Goal: Navigation & Orientation: Find specific page/section

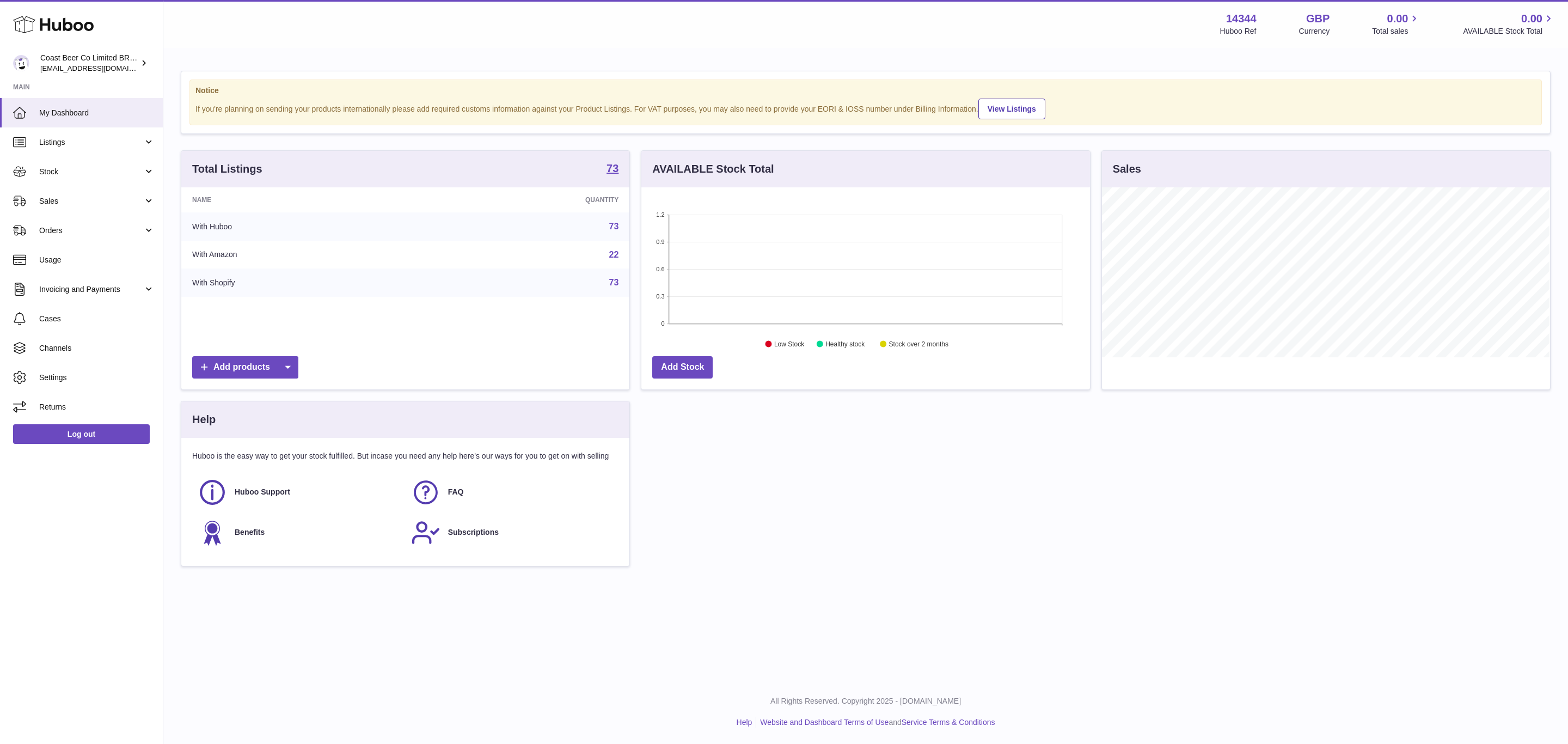
scroll to position [170, 447]
click at [616, 168] on strong "73" at bounding box center [612, 169] width 12 height 11
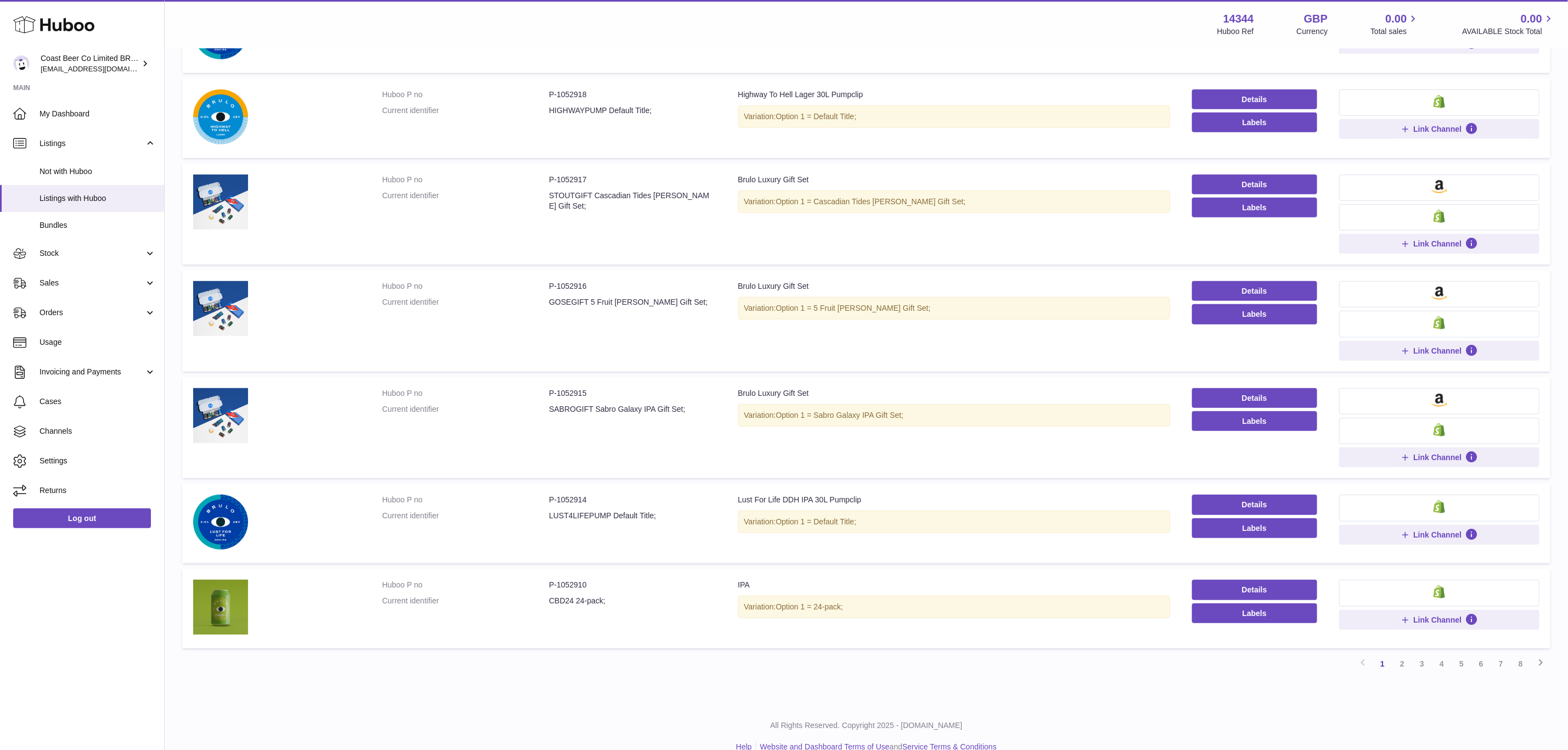
scroll to position [476, 0]
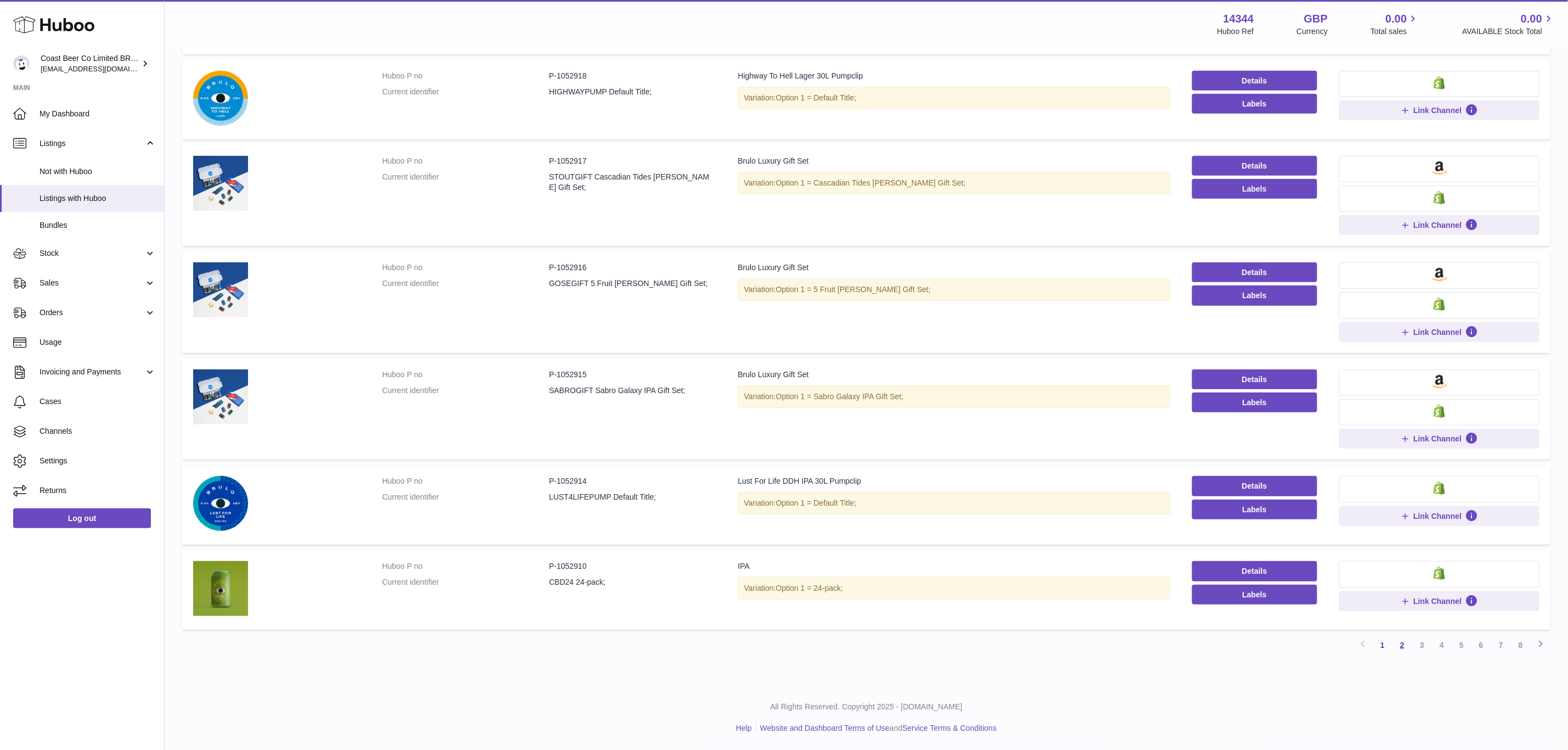
click at [1404, 650] on link "2" at bounding box center [1402, 645] width 19 height 19
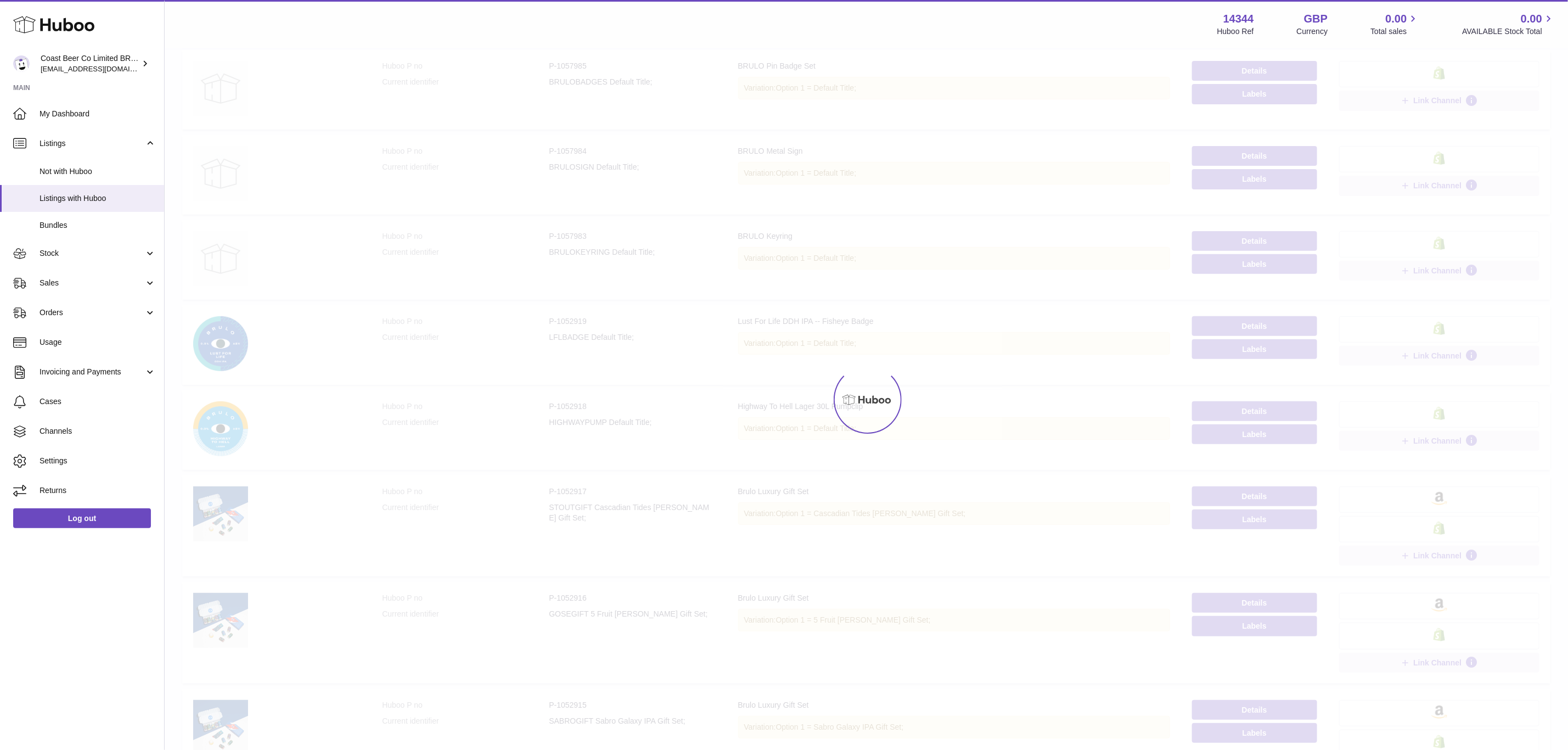
scroll to position [49, 0]
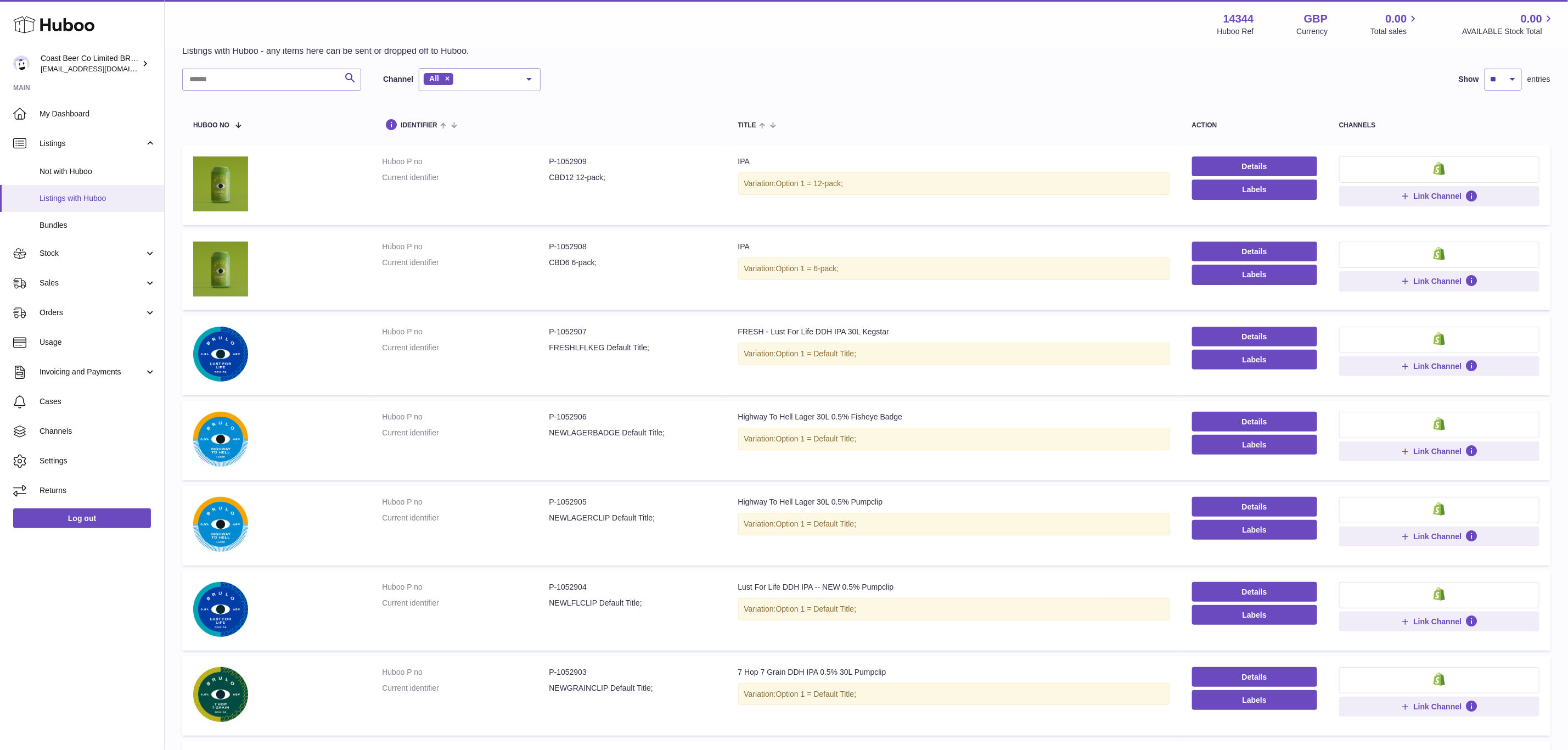
click at [117, 198] on span "Listings with Huboo" at bounding box center [98, 198] width 117 height 11
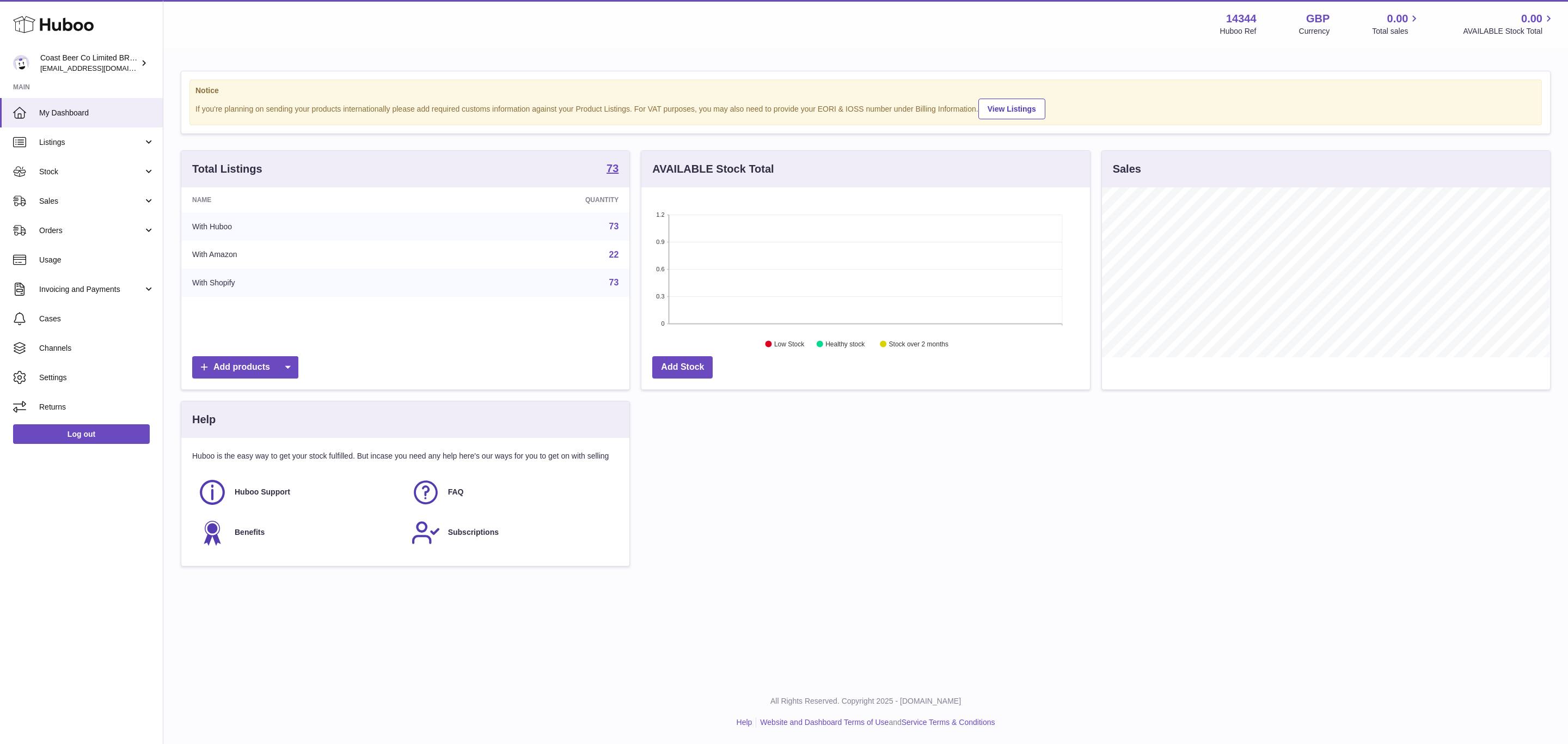
scroll to position [170, 447]
click at [606, 174] on strong "73" at bounding box center [612, 169] width 12 height 11
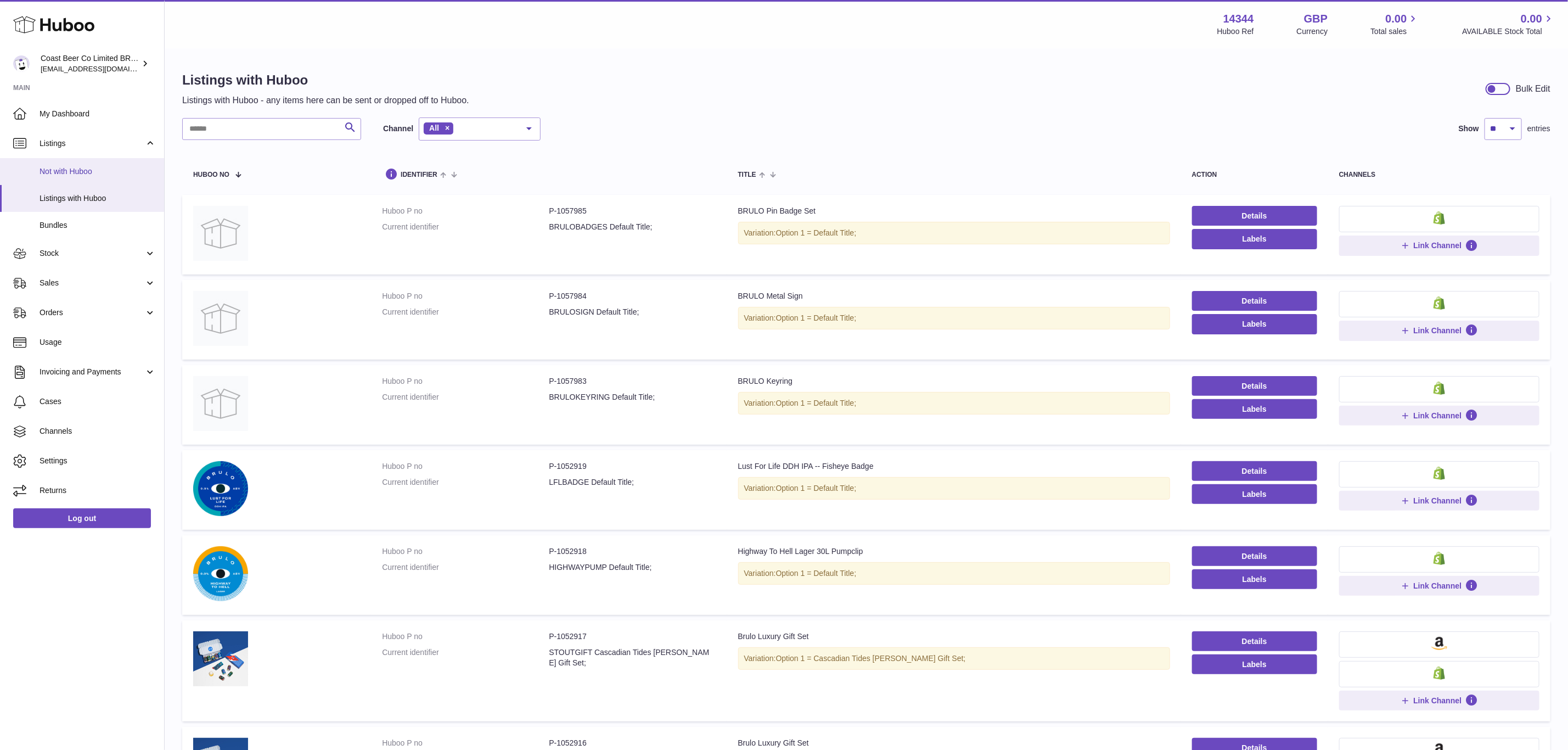
click at [96, 177] on link "Not with Huboo" at bounding box center [82, 171] width 164 height 27
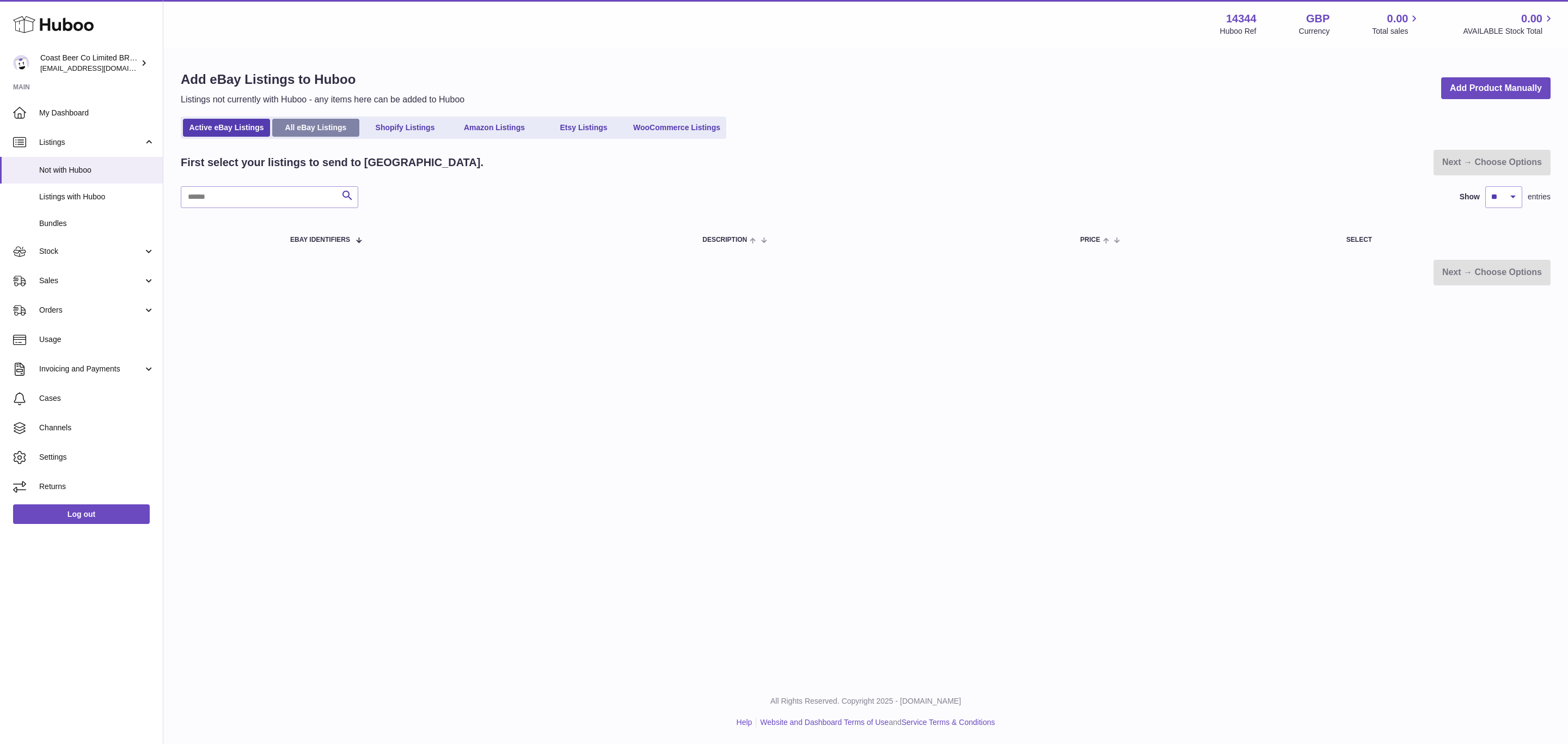
click at [346, 129] on link "All eBay Listings" at bounding box center [316, 128] width 87 height 18
click at [393, 128] on link "Shopify Listings" at bounding box center [405, 128] width 87 height 18
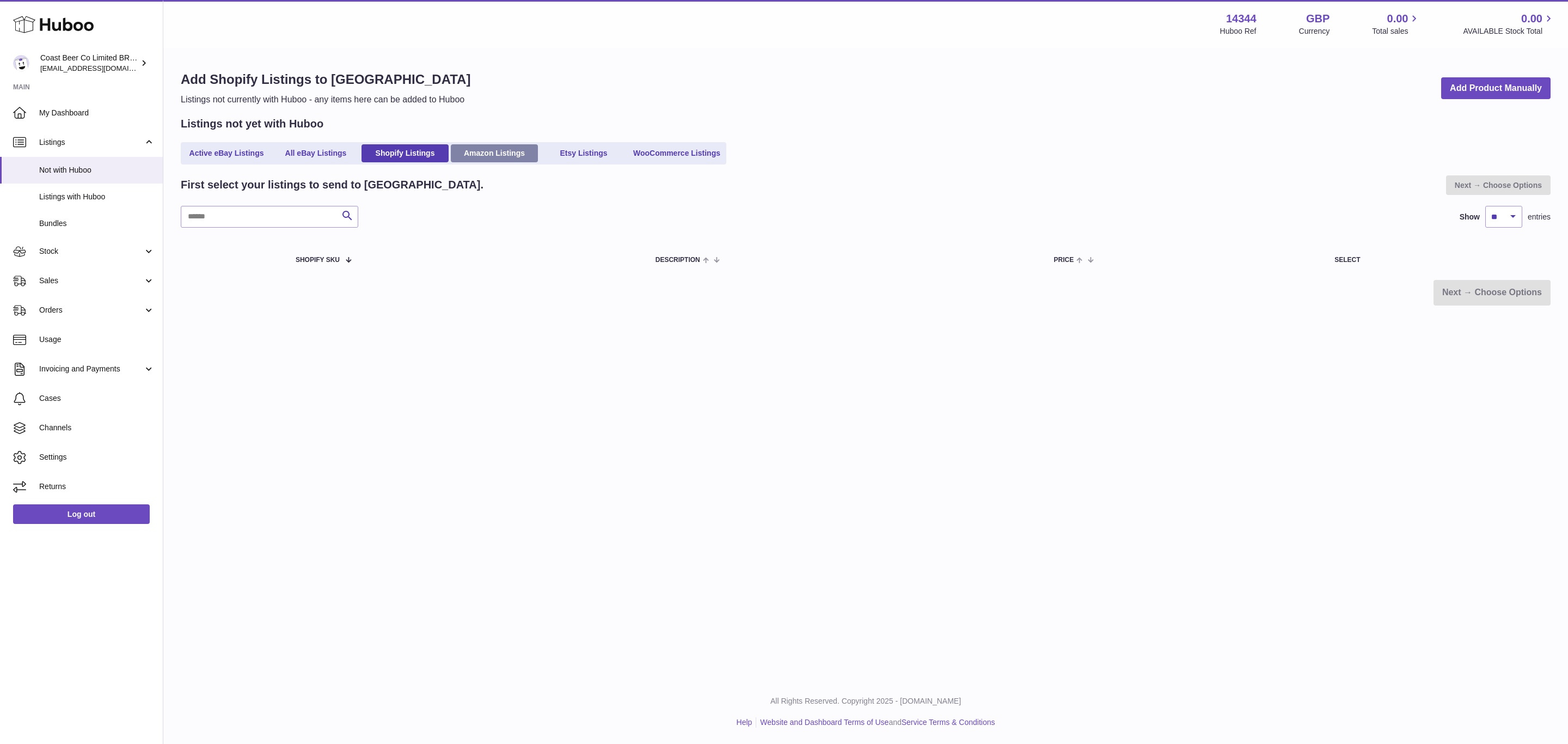
click at [491, 153] on link "Amazon Listings" at bounding box center [494, 153] width 87 height 18
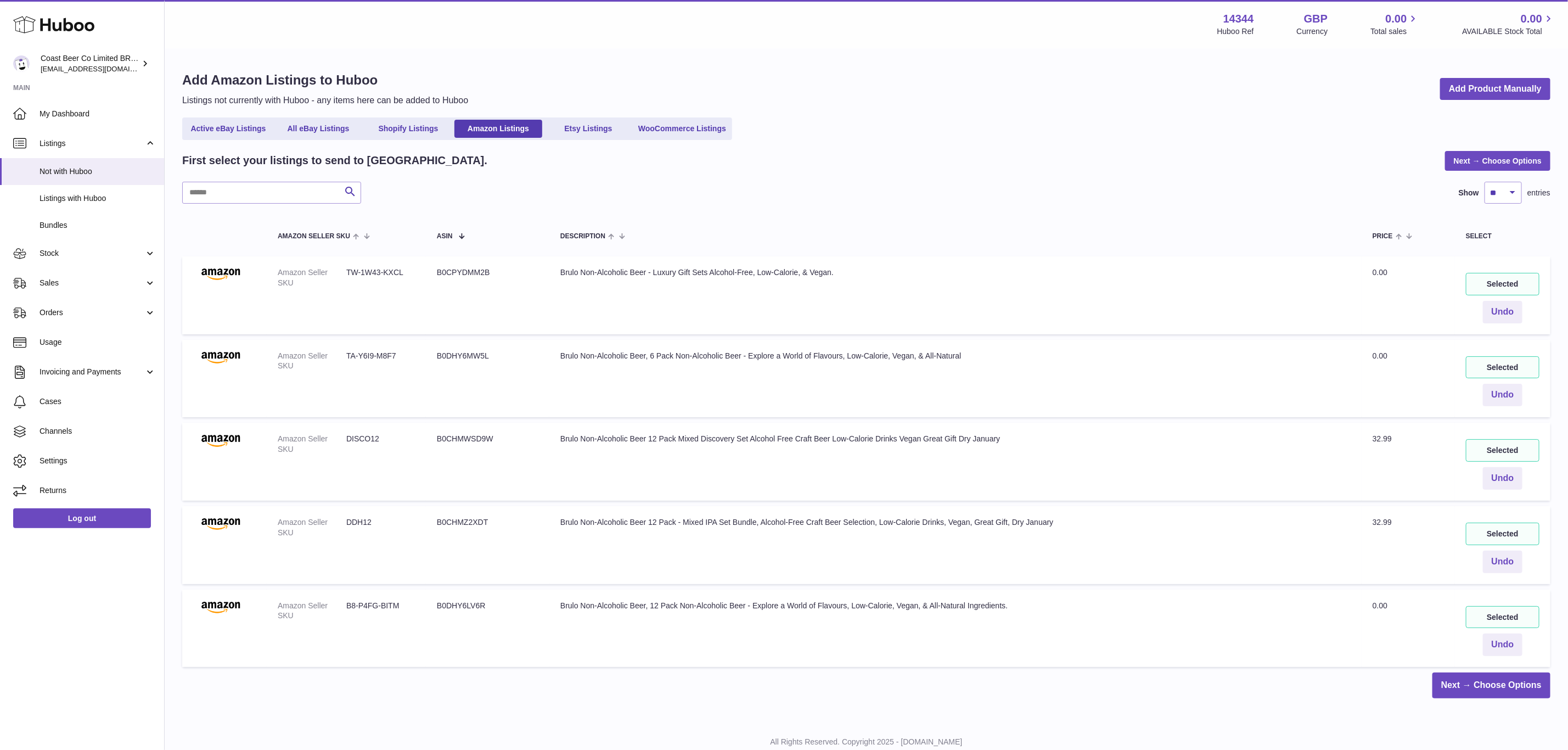
scroll to position [33, 0]
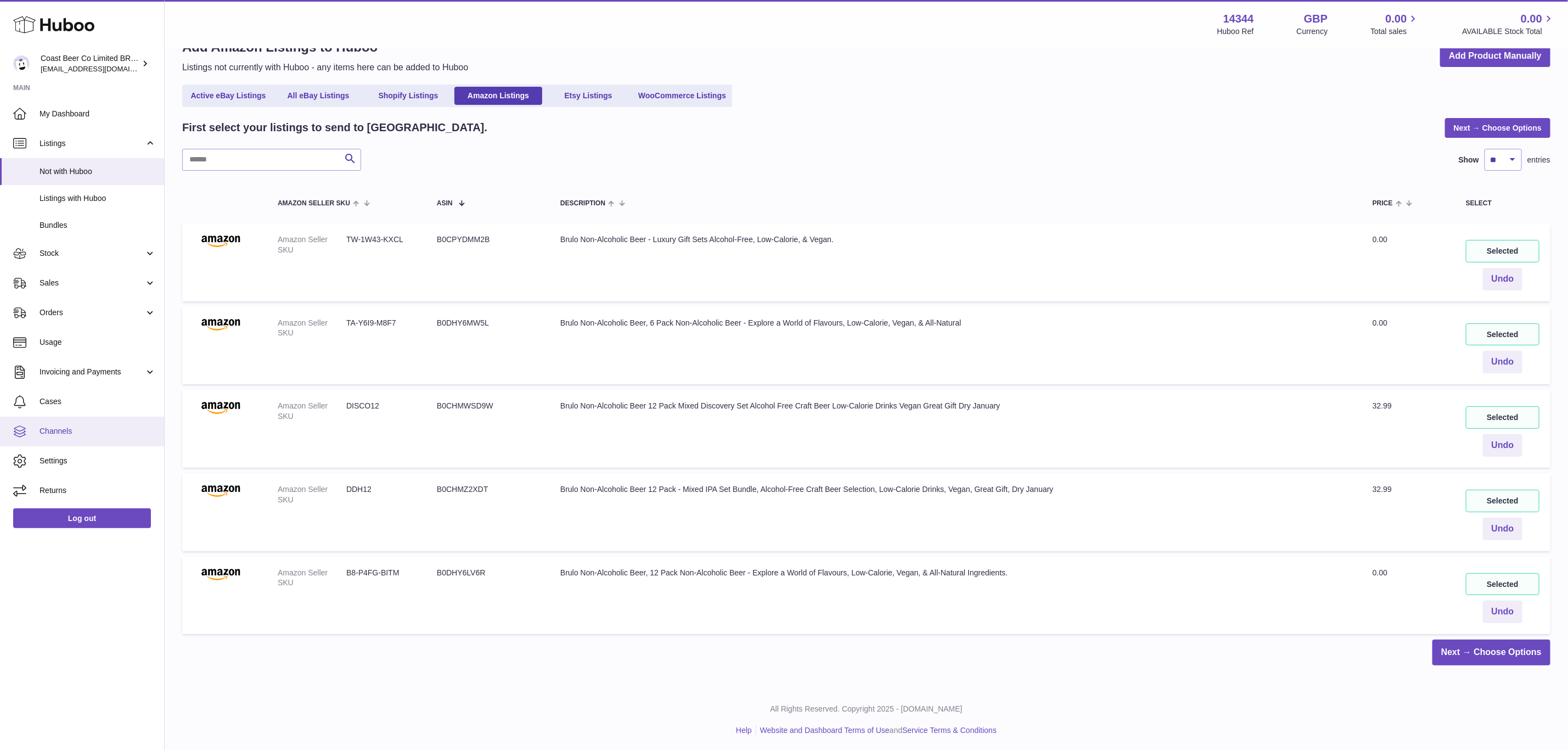
click at [79, 432] on span "Channels" at bounding box center [98, 431] width 117 height 11
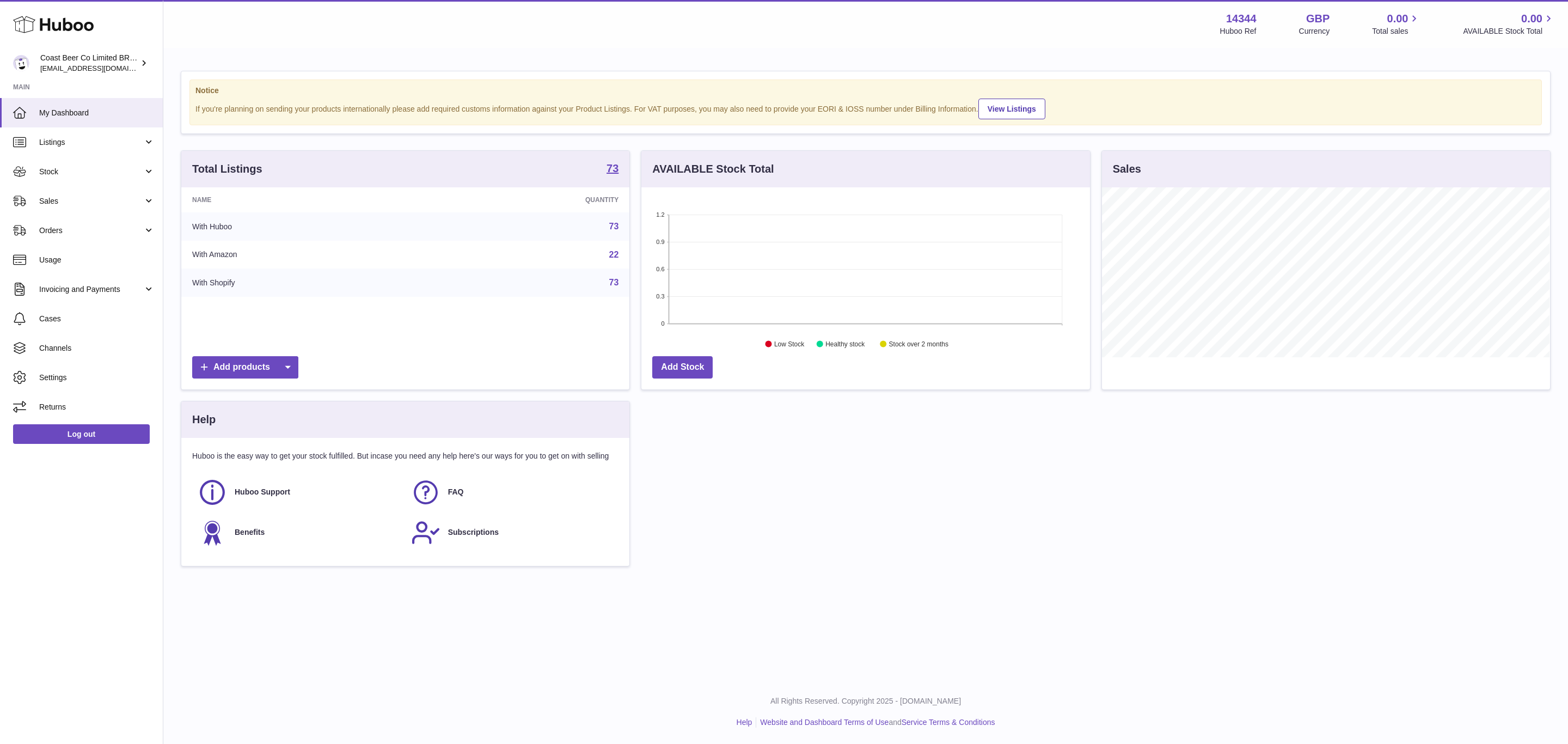
scroll to position [170, 447]
